Goal: Task Accomplishment & Management: Use online tool/utility

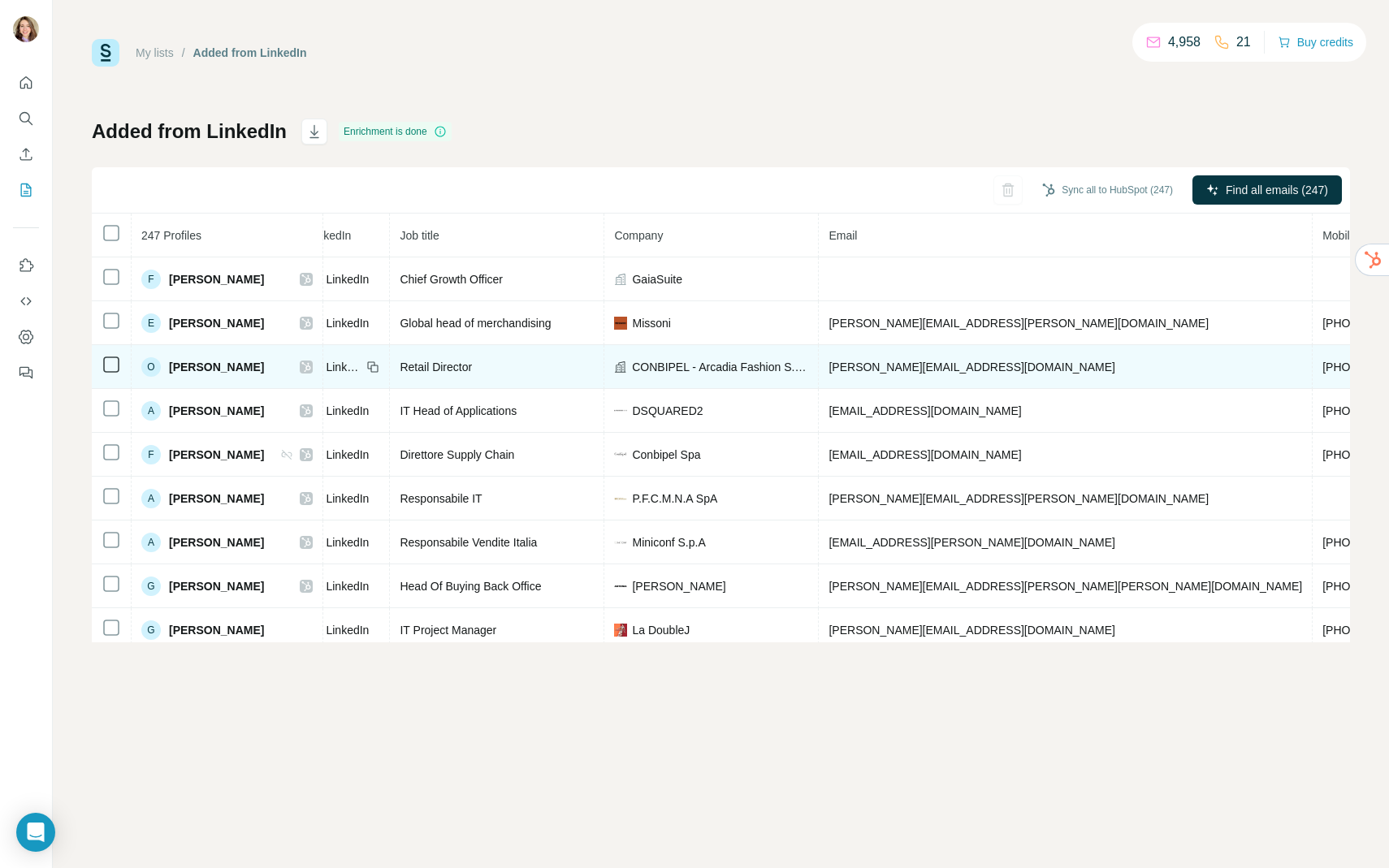
scroll to position [0, 133]
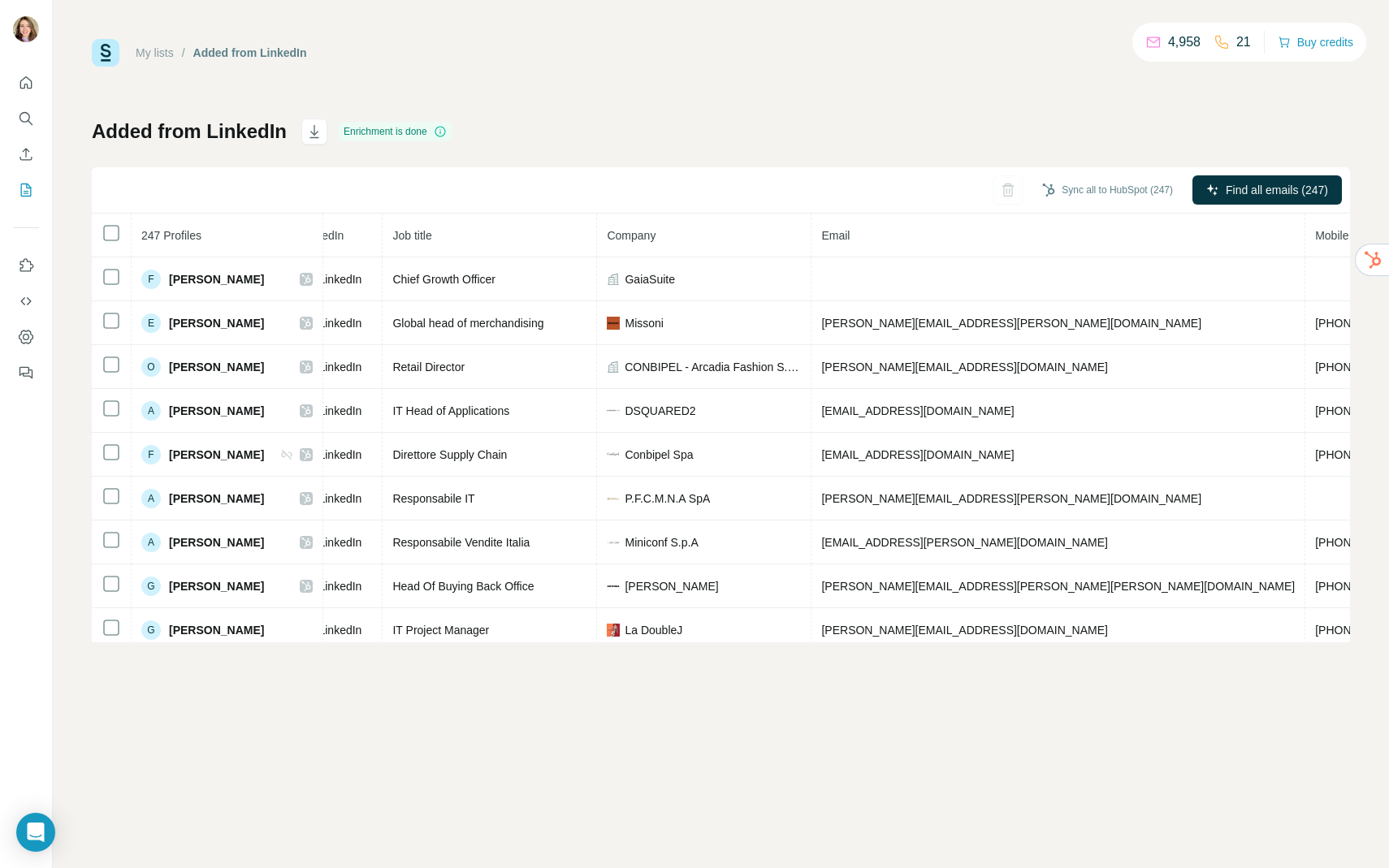
click at [918, 257] on th "Email" at bounding box center [1058, 236] width 493 height 44
drag, startPoint x: 1226, startPoint y: 185, endPoint x: 976, endPoint y: 237, distance: 255.4
click at [976, 237] on div "Sync to HubSpot (1) Find emails (1) 247 Profiles Status LinkedIn Job title Comp…" at bounding box center [720, 405] width 1258 height 475
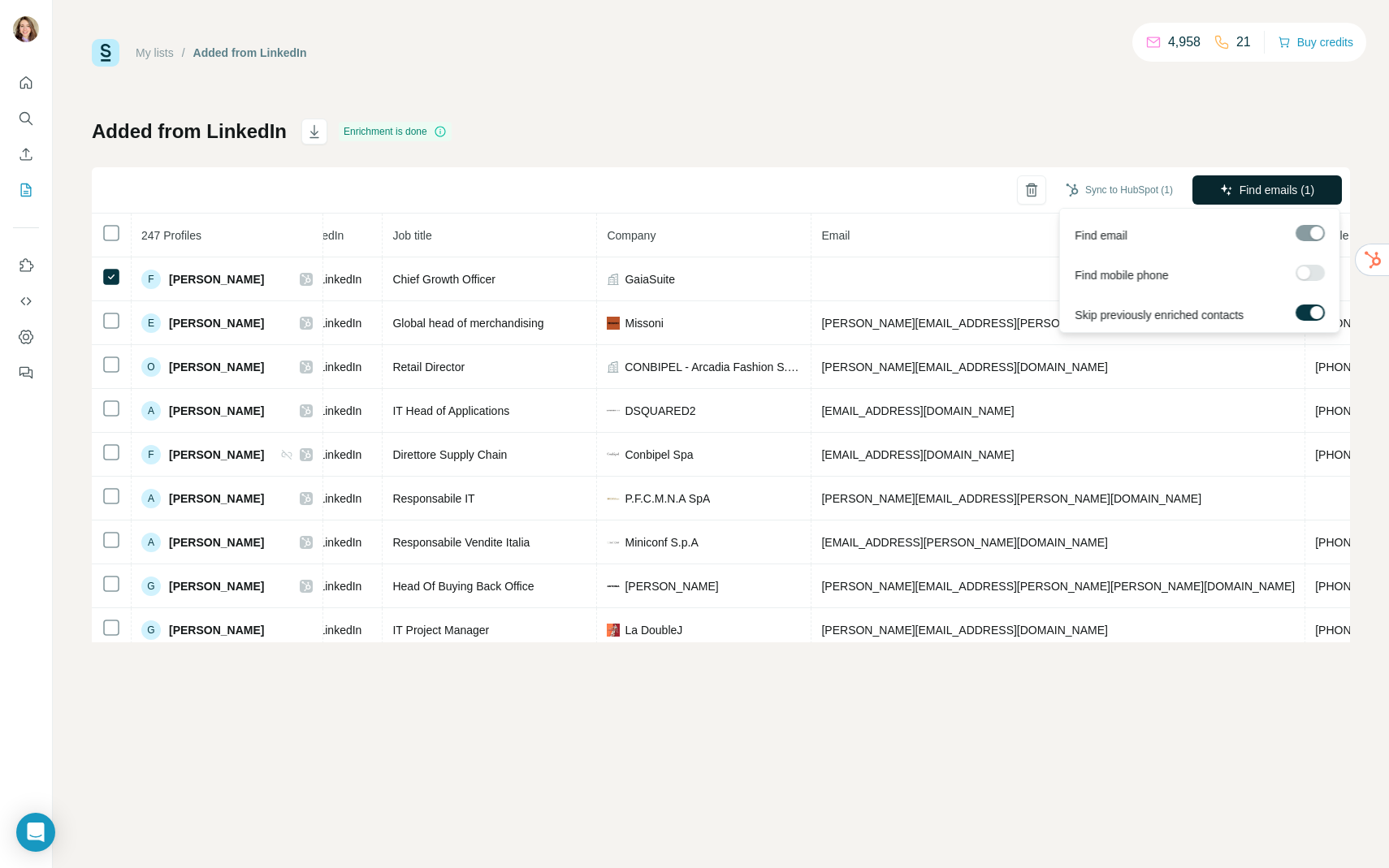
click at [1246, 193] on span "Find emails (1)" at bounding box center [1277, 190] width 76 height 16
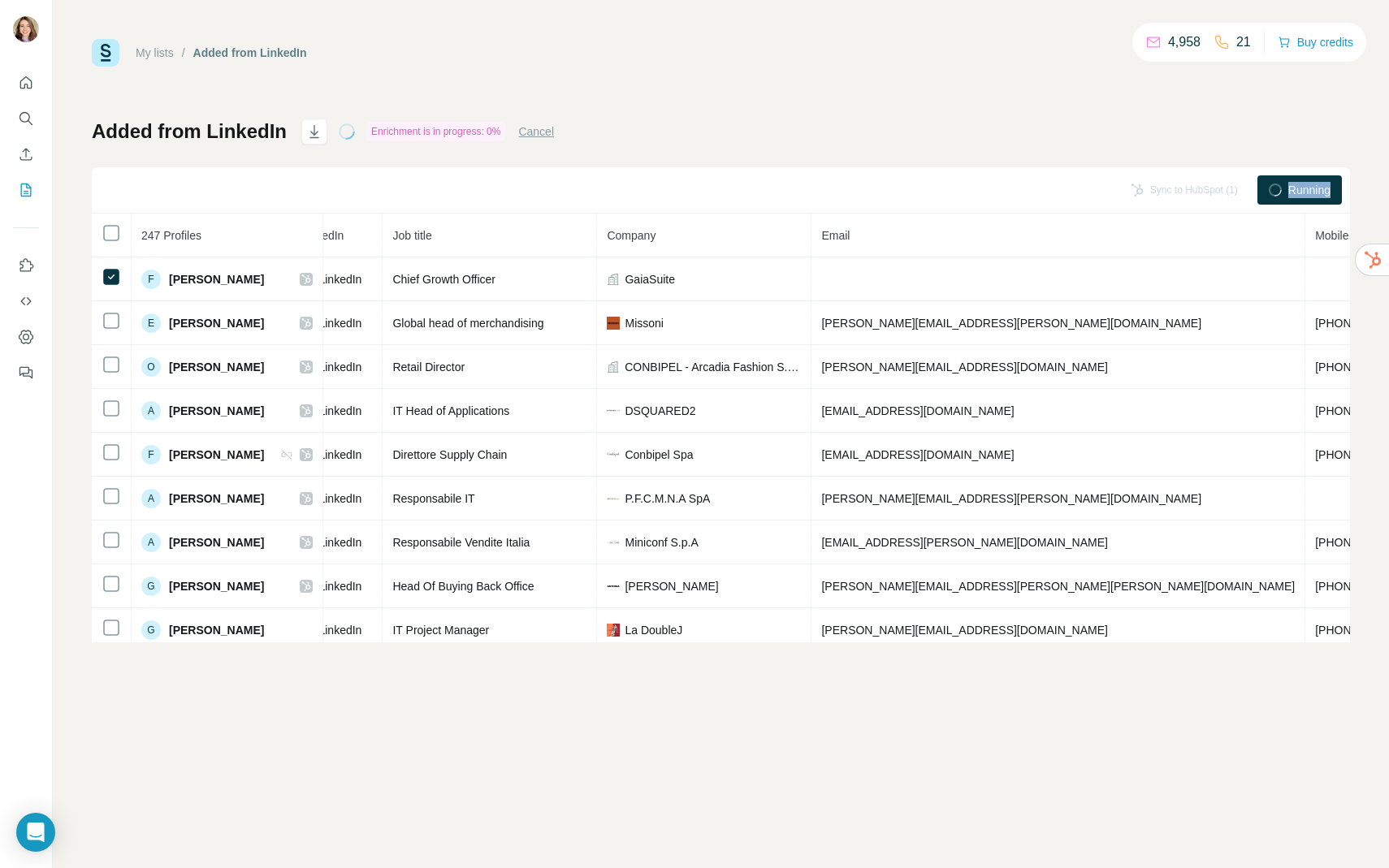
click at [1246, 193] on div "Sync to HubSpot (1)" at bounding box center [1184, 189] width 130 height 29
click at [1280, 191] on div "Running" at bounding box center [1299, 189] width 84 height 29
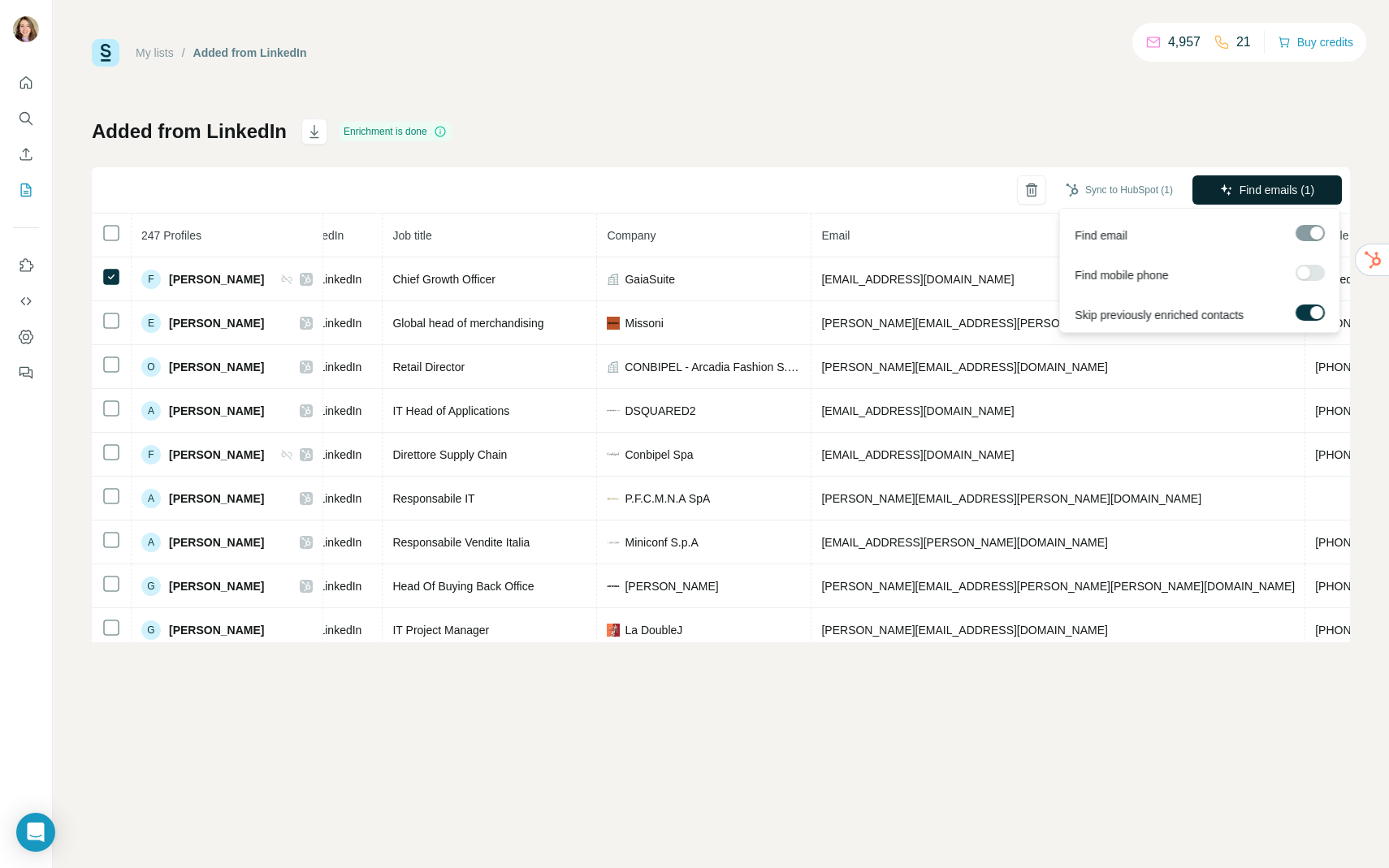
click at [1303, 179] on button "Find emails (1)" at bounding box center [1268, 189] width 150 height 29
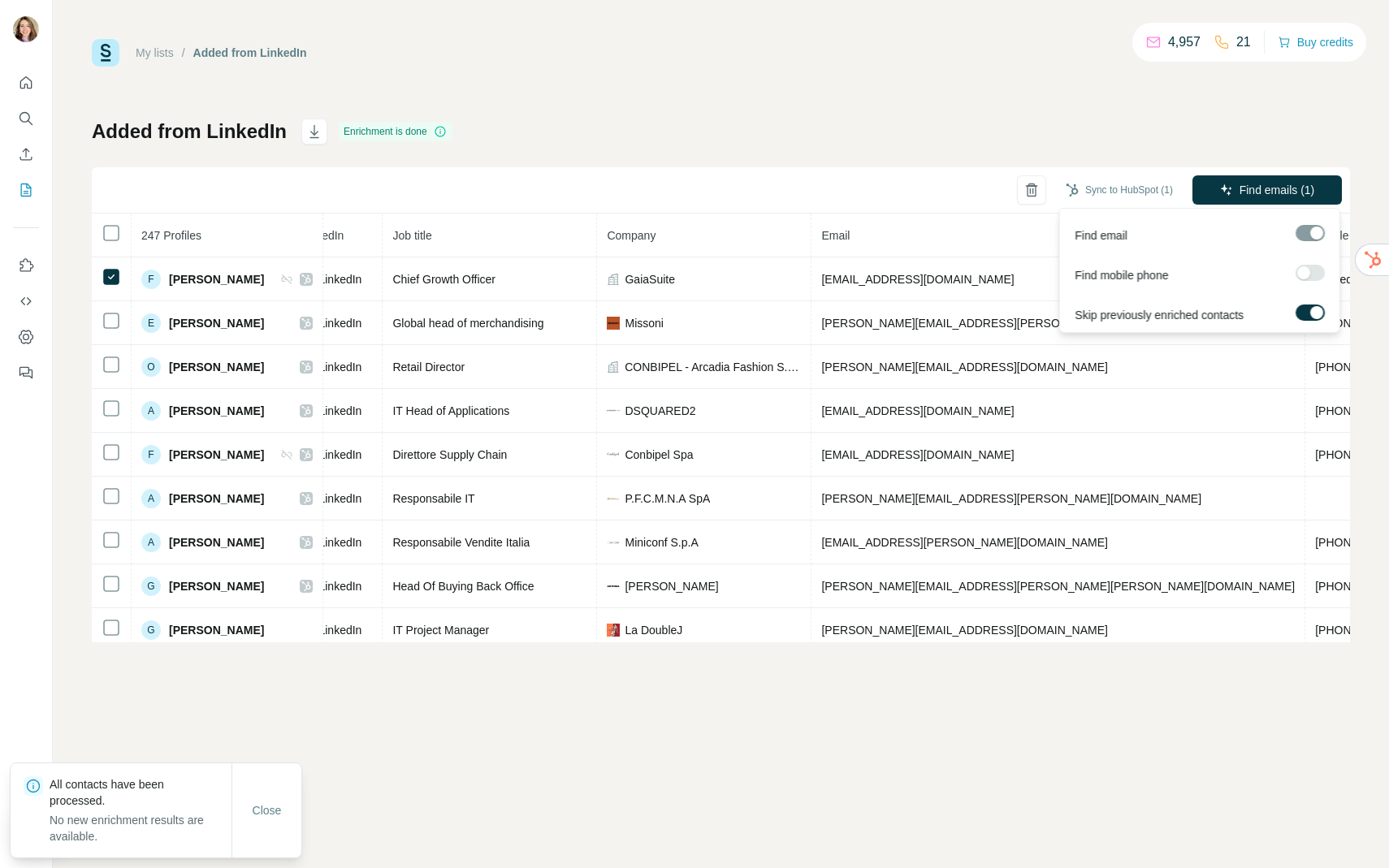
click at [1313, 266] on label at bounding box center [1310, 273] width 29 height 16
click at [1173, 199] on button "Find emails & mobiles (1)" at bounding box center [1239, 189] width 205 height 29
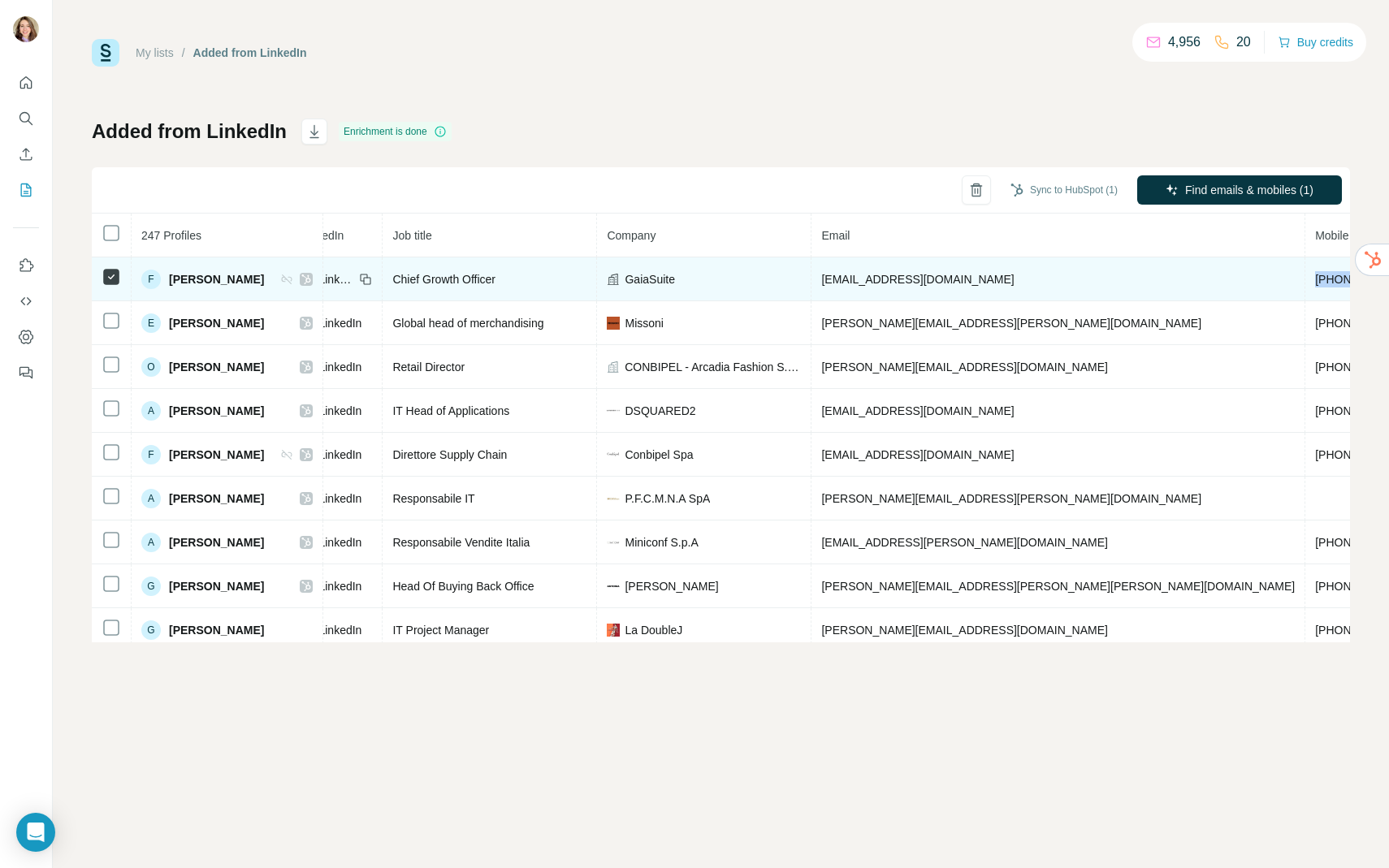
drag, startPoint x: 1095, startPoint y: 282, endPoint x: 990, endPoint y: 282, distance: 105.0
click at [1305, 282] on td "[PHONE_NUMBER]" at bounding box center [1366, 280] width 122 height 44
copy ringoverc2c-84e06f14122c "[PHONE_NUMBER]"
